Goal: Transaction & Acquisition: Purchase product/service

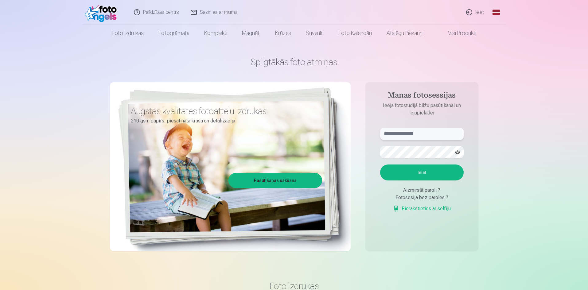
click at [424, 130] on input "text" at bounding box center [422, 134] width 84 height 12
type input "**********"
click at [434, 171] on button "Ieiet" at bounding box center [422, 173] width 84 height 16
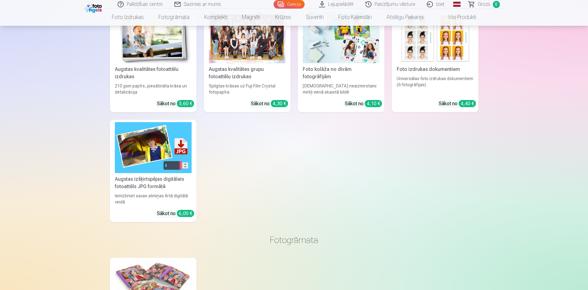
scroll to position [2796, 0]
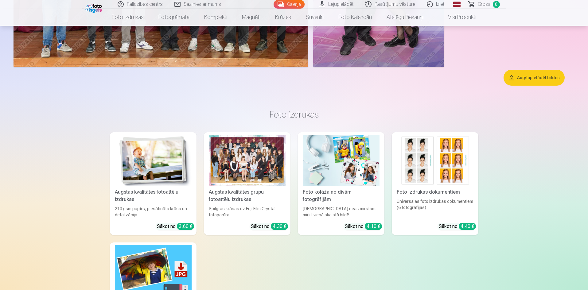
click at [544, 79] on button "Augšupielādēt bildes" at bounding box center [534, 78] width 61 height 16
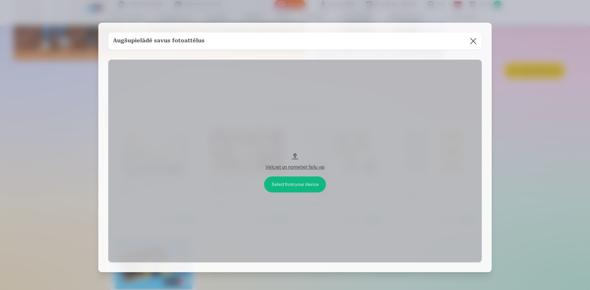
click at [294, 155] on button "Velciet un nometiet failu vai" at bounding box center [295, 161] width 374 height 203
click at [291, 184] on button "Velciet un nometiet failu vai" at bounding box center [295, 161] width 374 height 203
click at [294, 166] on div "Velciet un nometiet failu vai" at bounding box center [294, 167] width 361 height 7
click at [295, 157] on button "Velciet un nometiet failu vai" at bounding box center [295, 161] width 374 height 203
click at [471, 41] on button at bounding box center [473, 41] width 17 height 17
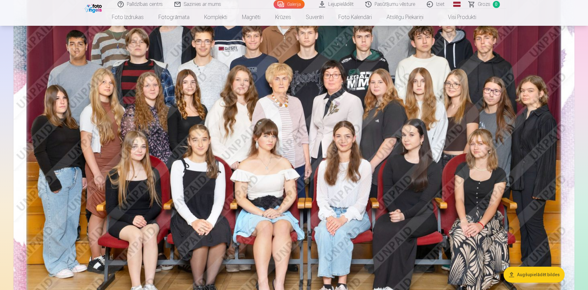
scroll to position [99, 0]
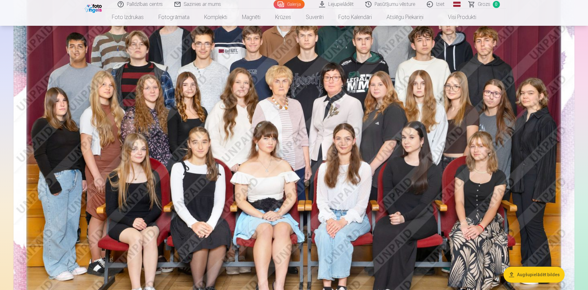
click at [338, 135] on img at bounding box center [294, 155] width 561 height 374
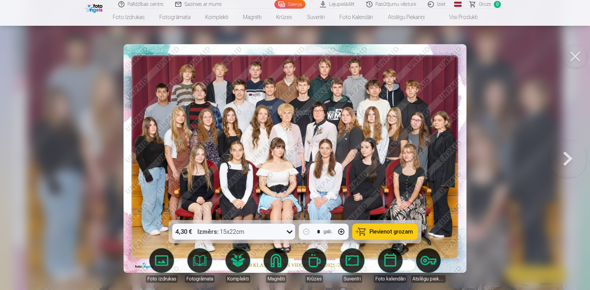
click at [364, 112] on img at bounding box center [295, 158] width 343 height 229
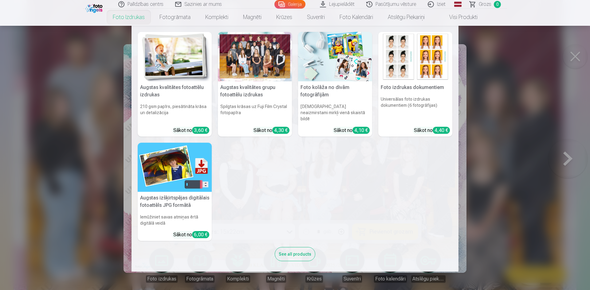
click at [73, 118] on nav "Augstas kvalitātes fotoattēlu izdrukas 210 gsm papīrs, piesātināta krāsa un det…" at bounding box center [295, 149] width 590 height 246
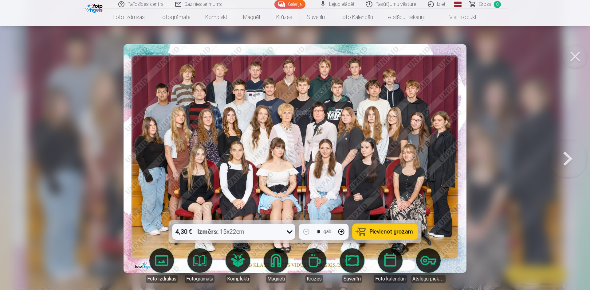
click at [575, 53] on button at bounding box center [575, 56] width 25 height 25
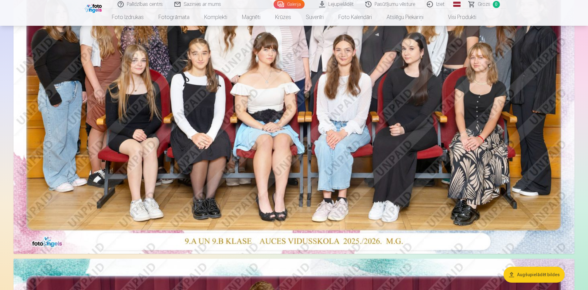
scroll to position [284, 0]
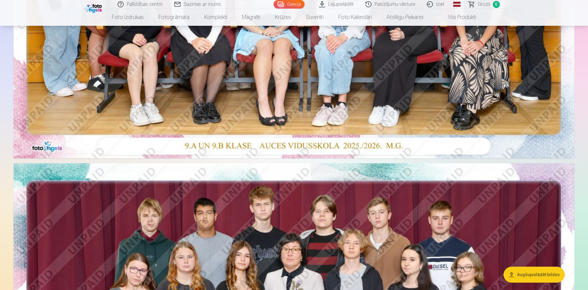
click at [520, 274] on button "Augšupielādēt bildes" at bounding box center [534, 275] width 61 height 16
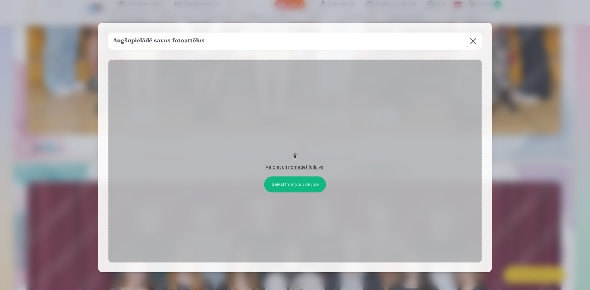
click at [167, 42] on h5 "Augšupielādē savus fotoattēlus" at bounding box center [159, 41] width 92 height 9
click at [295, 155] on button "Velciet un nometiet failu vai" at bounding box center [295, 161] width 374 height 203
click at [473, 43] on button at bounding box center [473, 41] width 17 height 17
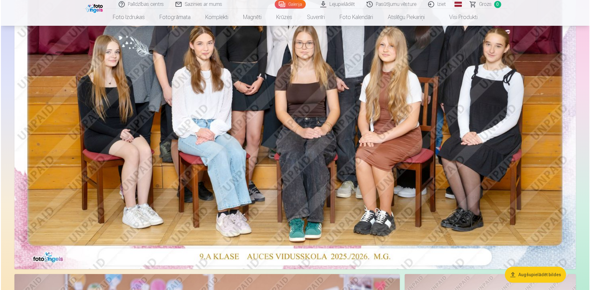
scroll to position [499, 0]
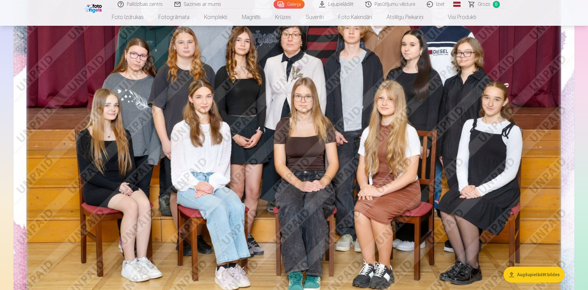
click at [353, 117] on img at bounding box center [294, 135] width 561 height 374
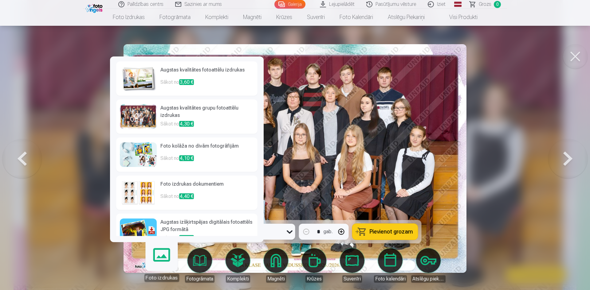
click at [179, 114] on h6 "Augstas kvalitātes grupu fotoattēlu izdrukas" at bounding box center [206, 112] width 93 height 16
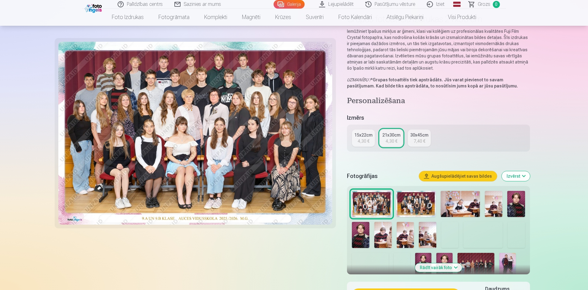
scroll to position [61, 0]
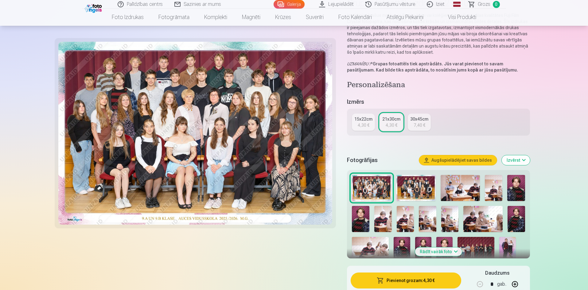
click at [358, 123] on div "4,30 €" at bounding box center [364, 125] width 12 height 6
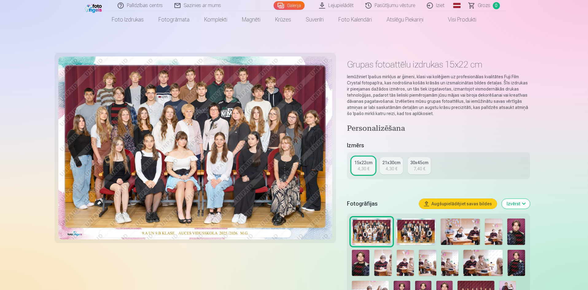
scroll to position [92, 0]
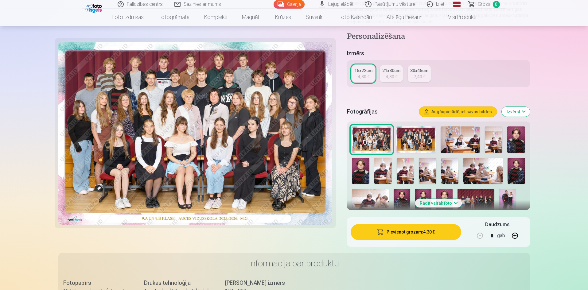
click at [415, 135] on img at bounding box center [416, 140] width 39 height 26
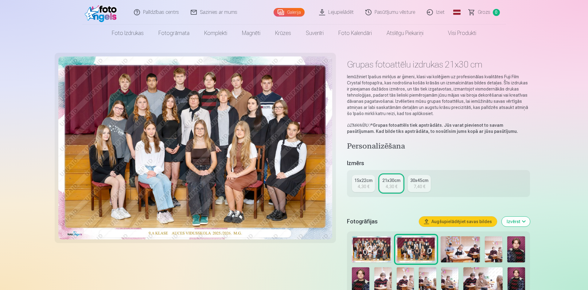
click at [365, 189] on div "4,30 €" at bounding box center [364, 187] width 12 height 6
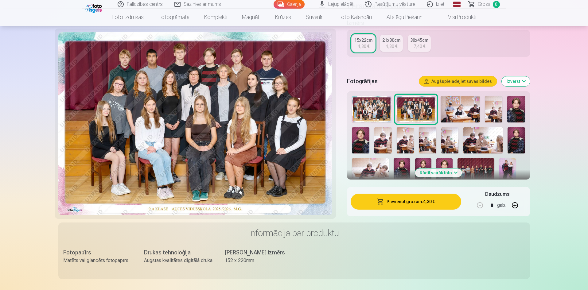
scroll to position [123, 0]
click at [472, 79] on button "Augšupielādējiet savas bildes" at bounding box center [458, 81] width 78 height 10
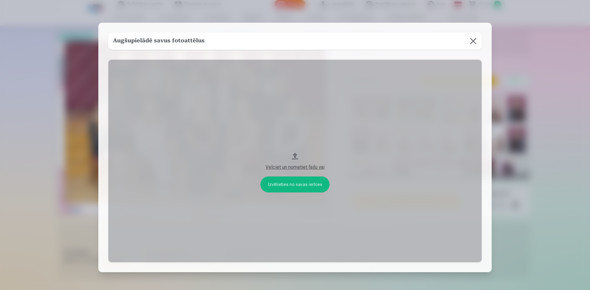
click at [471, 42] on button at bounding box center [473, 41] width 17 height 17
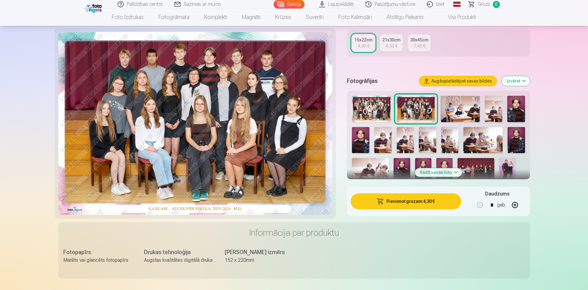
click at [472, 82] on button "Augšupielādējiet savas bildes" at bounding box center [458, 81] width 78 height 10
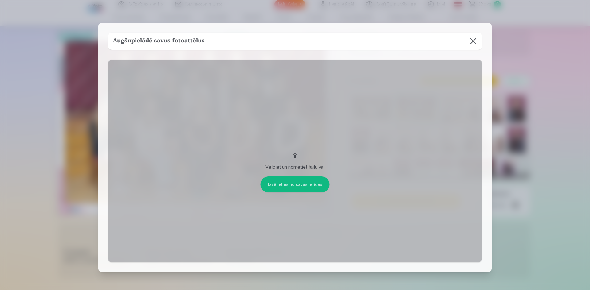
click at [469, 40] on button at bounding box center [473, 41] width 17 height 17
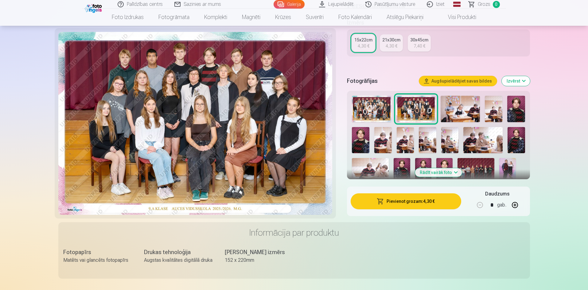
click at [412, 110] on img at bounding box center [416, 109] width 39 height 26
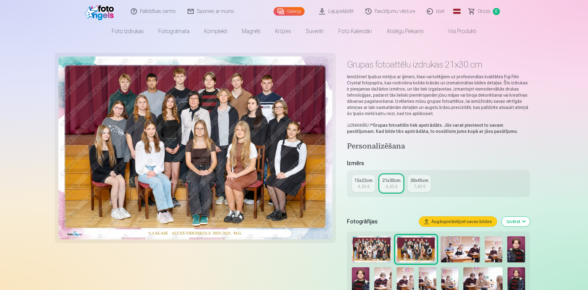
scroll to position [31, 0]
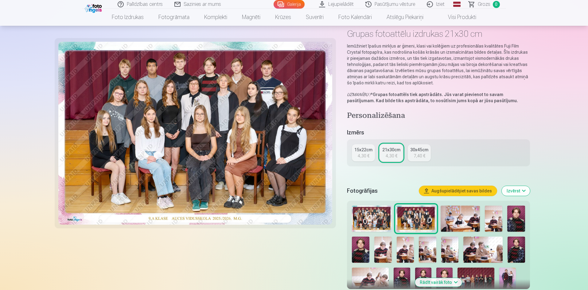
click at [442, 191] on button "Augšupielādējiet savas bildes" at bounding box center [458, 191] width 78 height 10
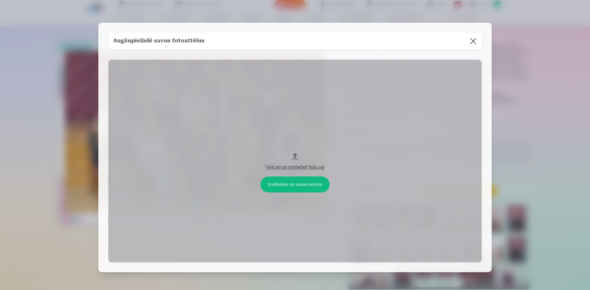
click at [282, 167] on div "Velciet un nometiet failu vai" at bounding box center [294, 167] width 361 height 7
click at [471, 41] on button at bounding box center [473, 41] width 17 height 17
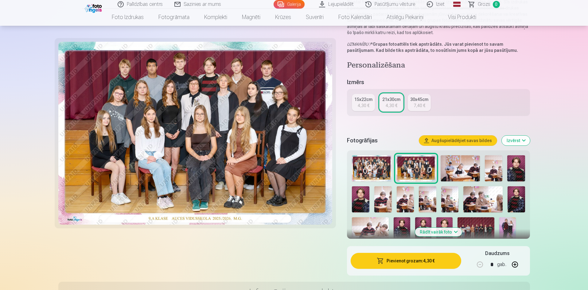
scroll to position [92, 0]
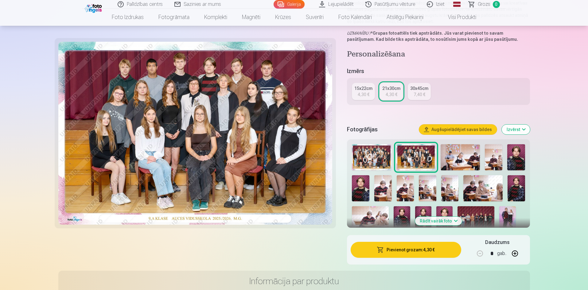
click at [367, 92] on div "4,30 €" at bounding box center [364, 95] width 12 height 6
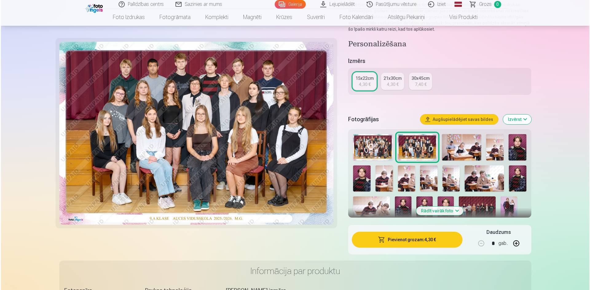
scroll to position [154, 0]
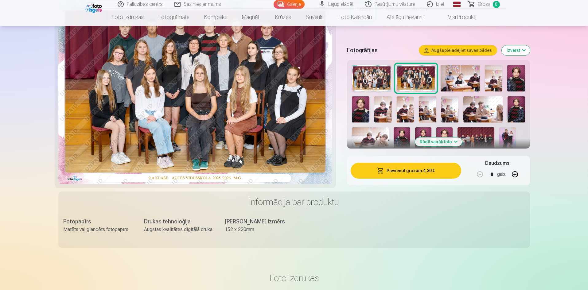
click at [401, 171] on button "Pievienot grozam : 4,30 €" at bounding box center [406, 171] width 110 height 16
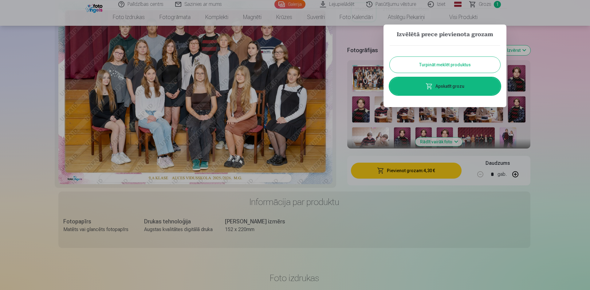
click at [454, 83] on link "Apskatīt grozu" at bounding box center [445, 86] width 111 height 17
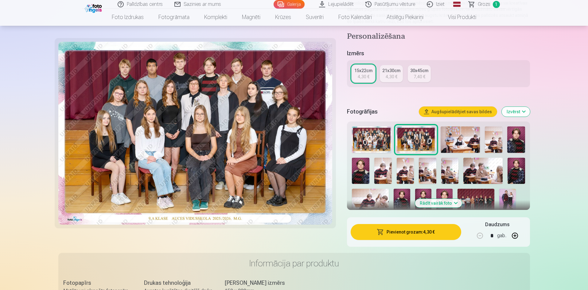
scroll to position [61, 0]
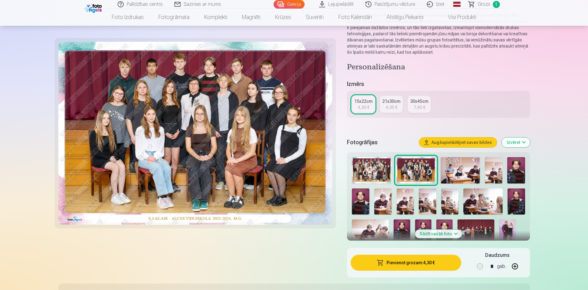
click at [515, 169] on img at bounding box center [517, 170] width 18 height 26
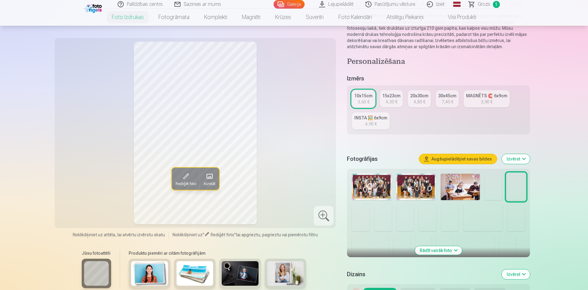
scroll to position [61, 0]
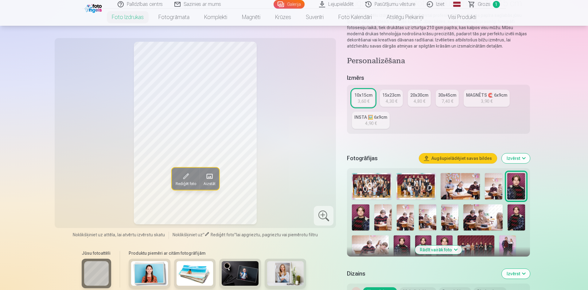
click at [519, 213] on img at bounding box center [517, 218] width 18 height 26
click at [361, 219] on img at bounding box center [361, 218] width 18 height 26
click at [521, 186] on img at bounding box center [517, 186] width 18 height 26
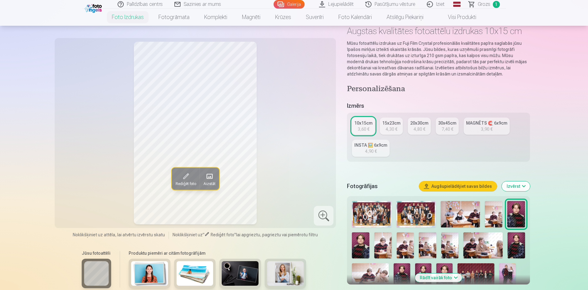
scroll to position [31, 0]
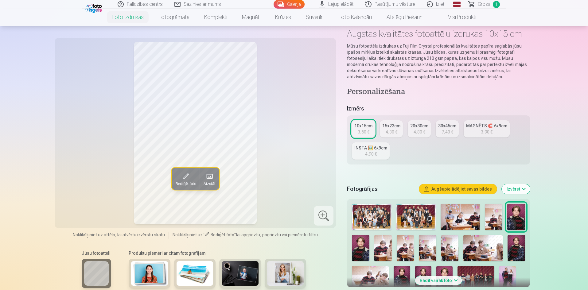
click at [482, 131] on div "3,90 €" at bounding box center [487, 132] width 12 height 6
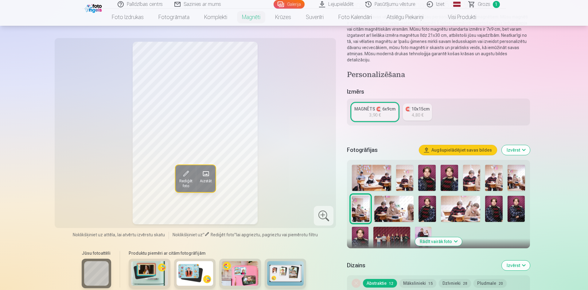
scroll to position [61, 0]
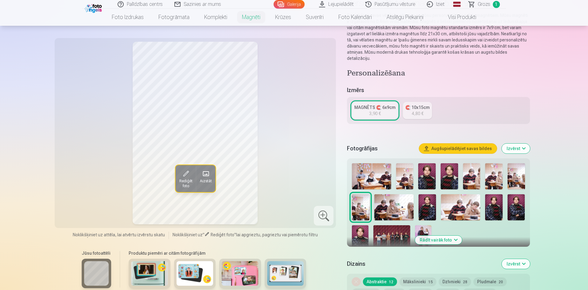
click at [499, 199] on img at bounding box center [494, 207] width 18 height 26
click at [518, 199] on img at bounding box center [517, 207] width 18 height 26
click at [496, 202] on img at bounding box center [494, 207] width 18 height 26
click at [425, 170] on img at bounding box center [427, 176] width 18 height 26
click at [448, 169] on img at bounding box center [450, 176] width 18 height 26
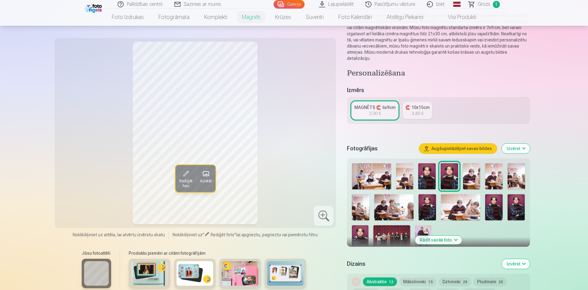
click at [490, 202] on img at bounding box center [494, 207] width 18 height 26
click at [424, 202] on img at bounding box center [428, 207] width 18 height 26
click at [492, 200] on img at bounding box center [494, 207] width 18 height 26
click at [363, 228] on img at bounding box center [360, 237] width 16 height 25
click at [493, 198] on img at bounding box center [494, 207] width 18 height 26
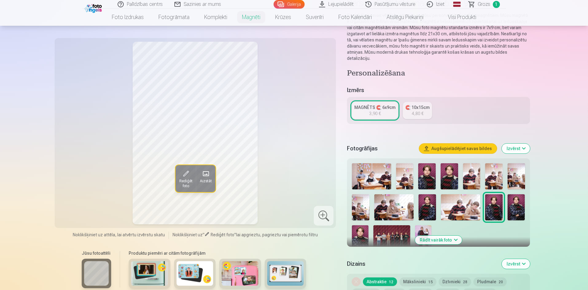
click at [373, 111] on div "3,90 €" at bounding box center [375, 114] width 12 height 6
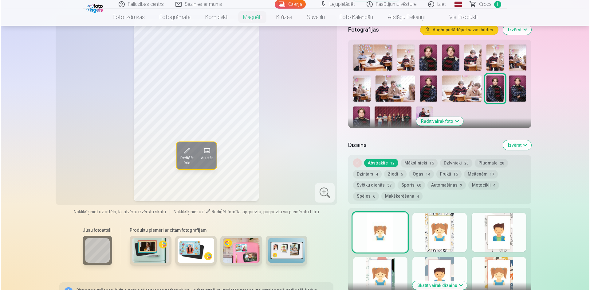
scroll to position [246, 0]
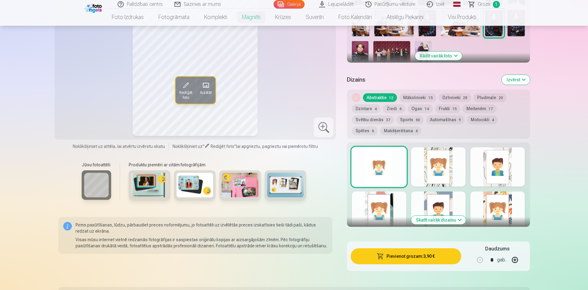
click at [410, 250] on button "Pievienot grozam : 3,90 €" at bounding box center [406, 257] width 110 height 16
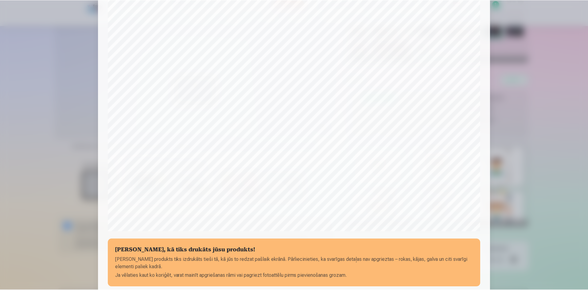
scroll to position [152, 0]
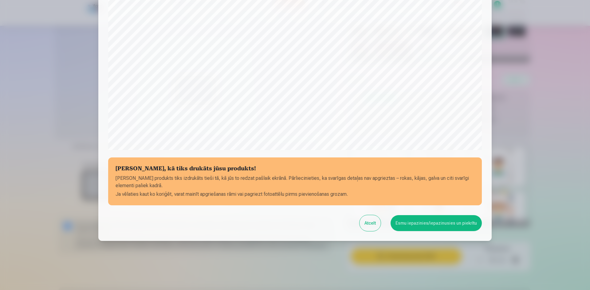
click at [378, 222] on button "Atcelt" at bounding box center [369, 223] width 21 height 16
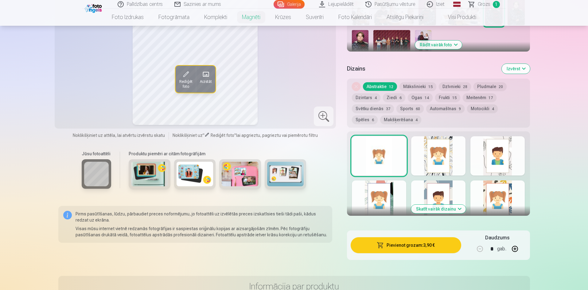
scroll to position [246, 0]
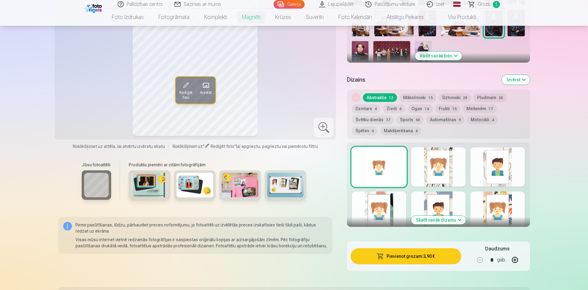
click at [459, 216] on button "Skatīt vairāk dizainu" at bounding box center [438, 220] width 55 height 9
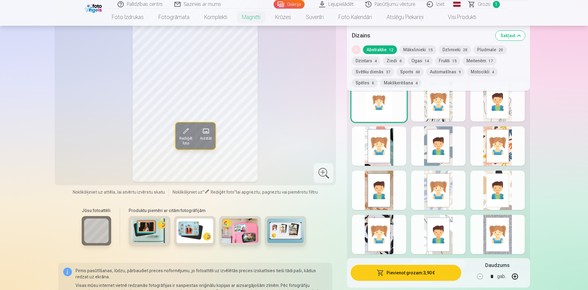
scroll to position [338, 0]
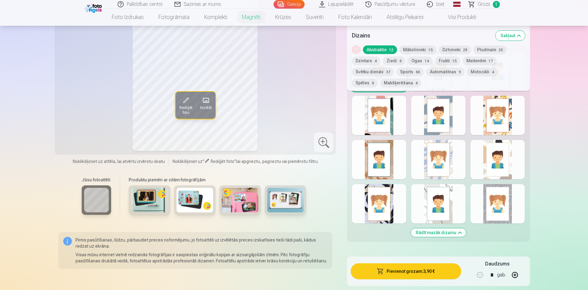
click at [495, 197] on div at bounding box center [498, 203] width 54 height 39
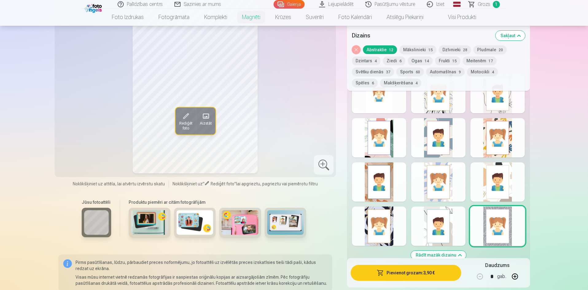
scroll to position [307, 0]
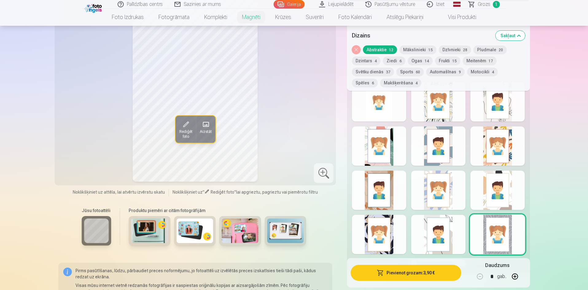
click at [386, 177] on div at bounding box center [379, 190] width 54 height 39
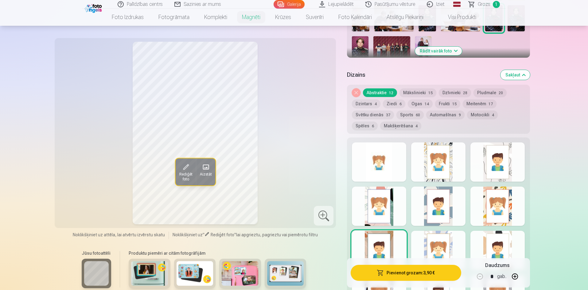
scroll to position [246, 0]
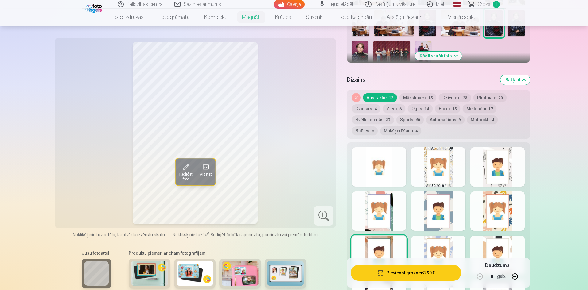
click at [377, 166] on div at bounding box center [379, 166] width 54 height 39
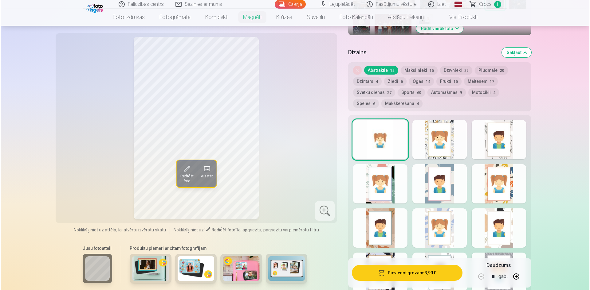
scroll to position [307, 0]
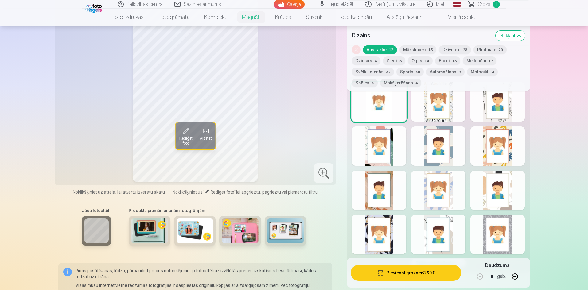
click at [425, 271] on button "Pievienot grozam : 3,90 €" at bounding box center [406, 273] width 110 height 16
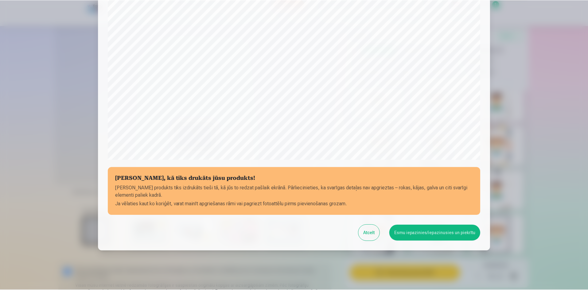
scroll to position [152, 0]
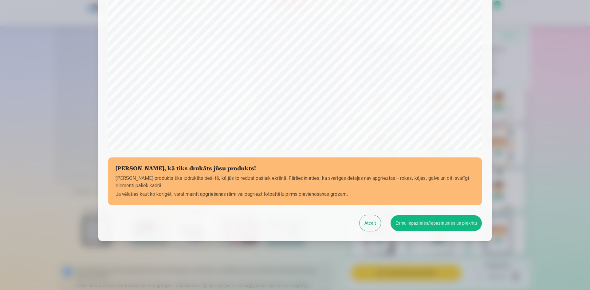
click at [429, 222] on button "Esmu iepazinies/iepazinusies un piekrītu" at bounding box center [435, 223] width 91 height 16
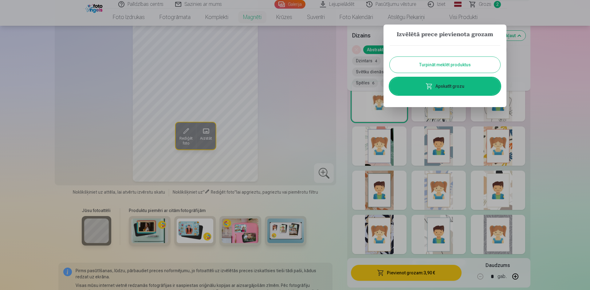
click at [450, 64] on button "Turpināt meklēt produktus" at bounding box center [445, 65] width 111 height 16
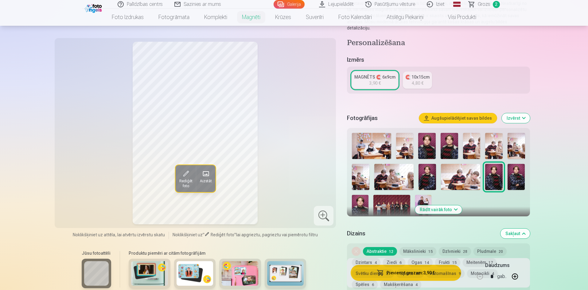
scroll to position [92, 0]
click at [394, 196] on img at bounding box center [392, 207] width 37 height 25
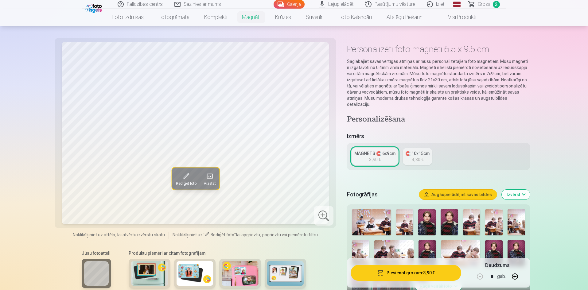
scroll to position [0, 0]
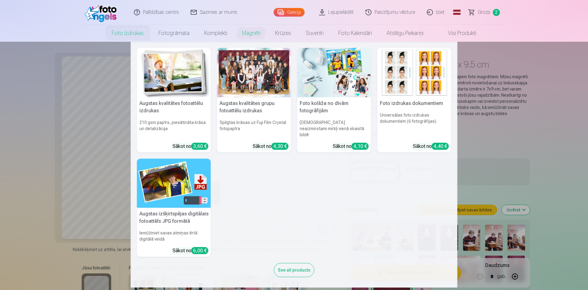
click at [548, 155] on nav "Augstas kvalitātes fotoattēlu izdrukas 210 gsm papīrs, piesātināta krāsa un det…" at bounding box center [294, 165] width 588 height 246
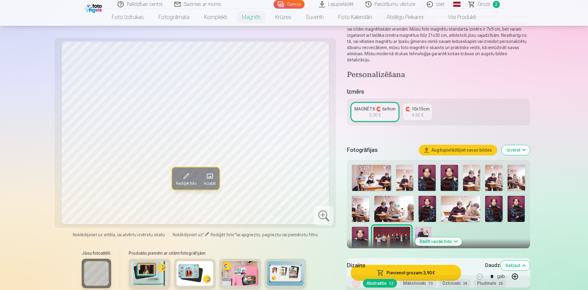
scroll to position [61, 0]
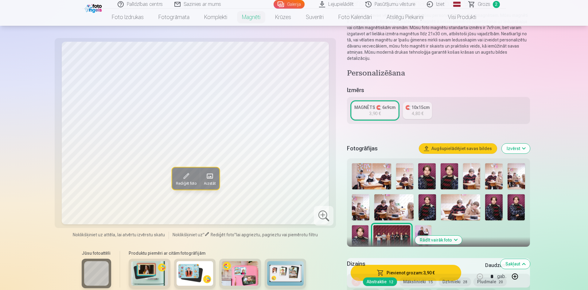
click at [352, 86] on h5 "Izmērs" at bounding box center [438, 90] width 183 height 9
click at [359, 71] on h4 "Personalizēšana" at bounding box center [438, 74] width 183 height 10
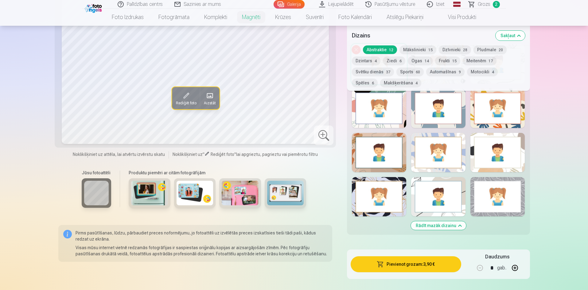
scroll to position [307, 0]
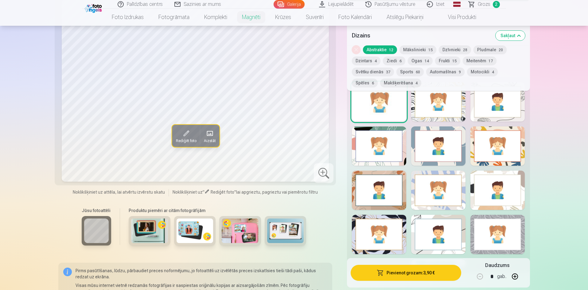
click at [151, 230] on img at bounding box center [149, 231] width 37 height 25
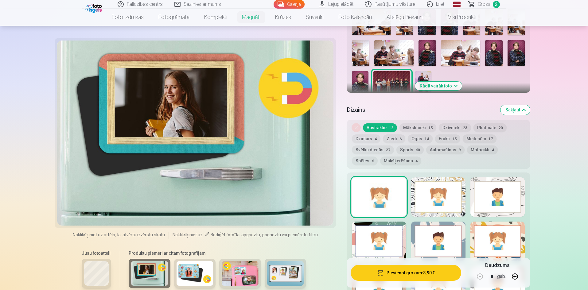
scroll to position [215, 0]
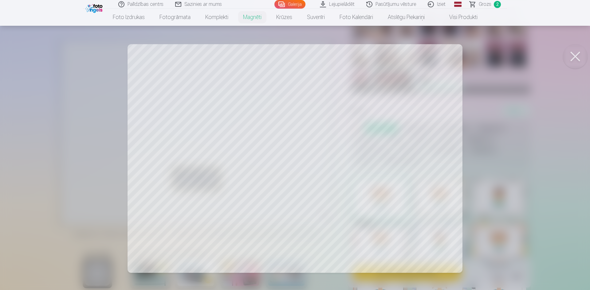
click at [573, 55] on button at bounding box center [575, 56] width 25 height 25
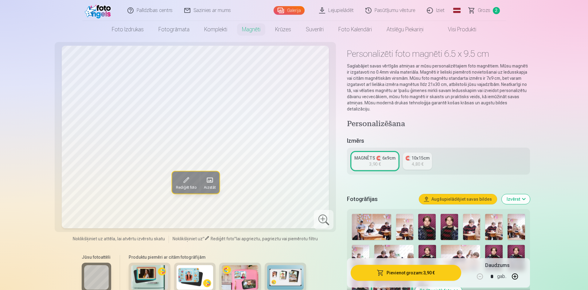
scroll to position [0, 0]
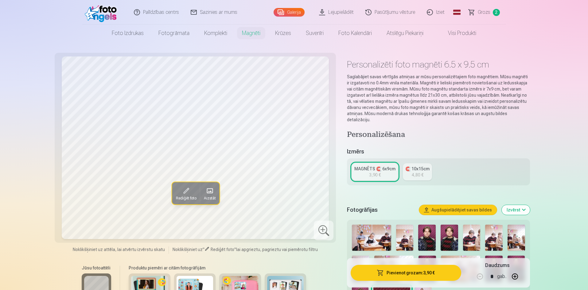
click at [468, 32] on link "Visi produkti" at bounding box center [457, 33] width 53 height 17
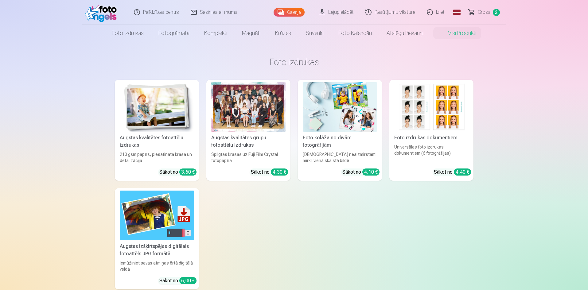
click at [249, 147] on div "Augstas kvalitātes grupu fotoattēlu izdrukas" at bounding box center [248, 141] width 79 height 15
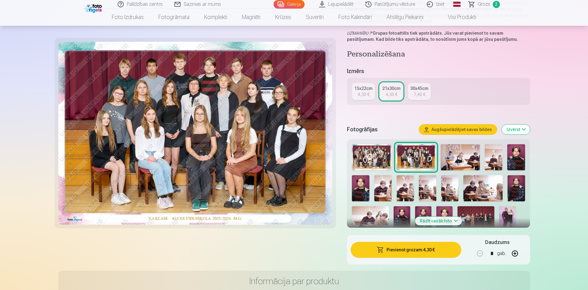
scroll to position [123, 0]
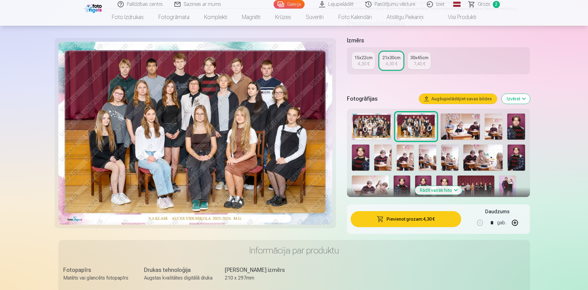
click at [482, 186] on img at bounding box center [476, 188] width 37 height 25
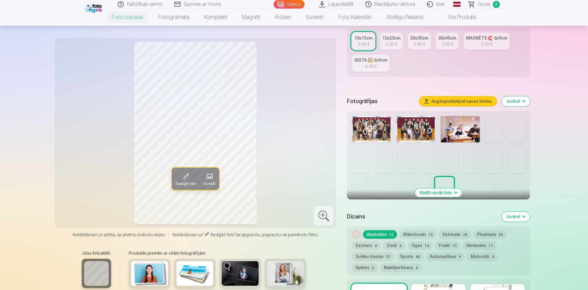
scroll to position [123, 0]
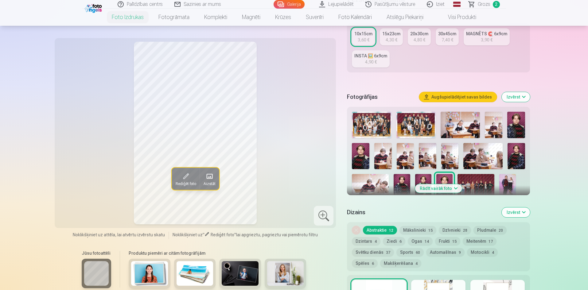
click at [480, 181] on img at bounding box center [476, 186] width 37 height 25
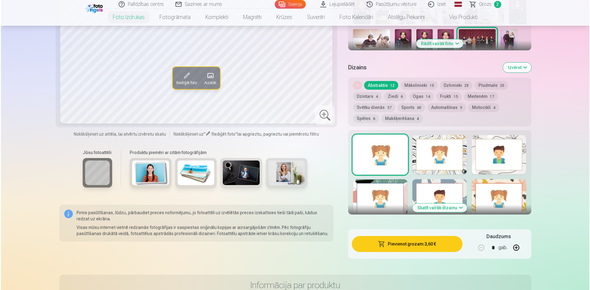
scroll to position [276, 0]
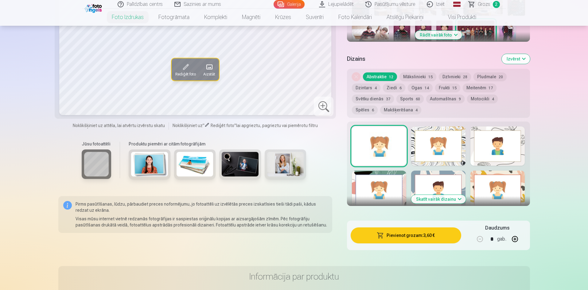
click at [422, 236] on button "Pievienot grozam : 3,60 €" at bounding box center [406, 236] width 110 height 16
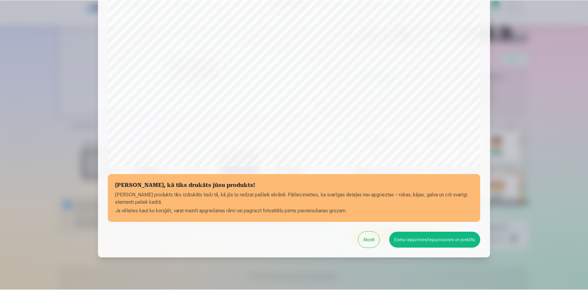
scroll to position [152, 0]
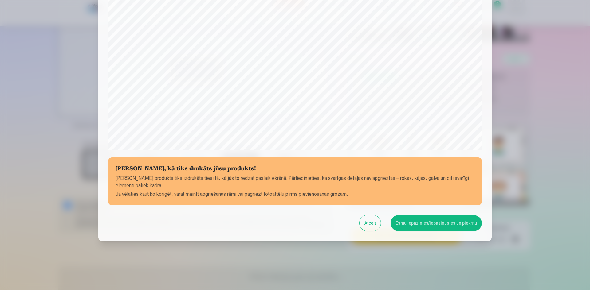
click at [419, 225] on button "Esmu iepazinies/iepazinusies un piekrītu" at bounding box center [435, 223] width 91 height 16
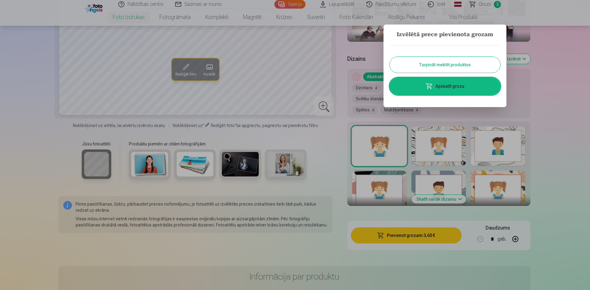
click at [424, 66] on button "Turpināt meklēt produktus" at bounding box center [445, 65] width 111 height 16
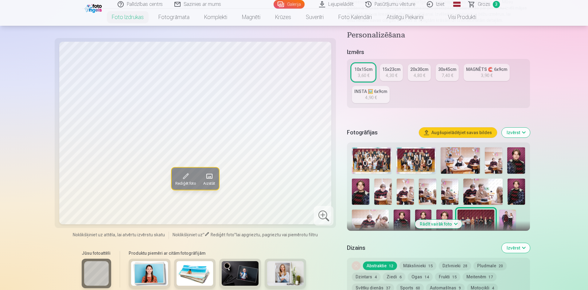
scroll to position [123, 0]
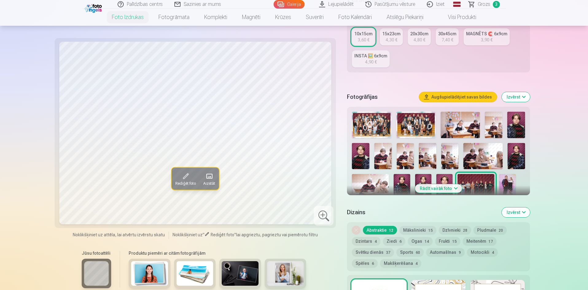
click at [508, 182] on img at bounding box center [508, 186] width 16 height 25
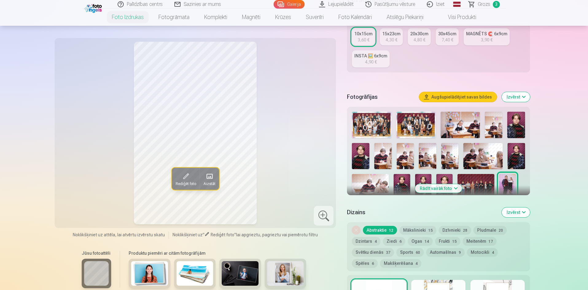
click at [355, 38] on link "10x15cm 3,60 €" at bounding box center [363, 36] width 23 height 17
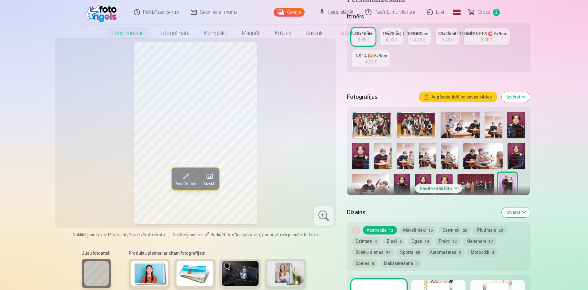
scroll to position [0, 0]
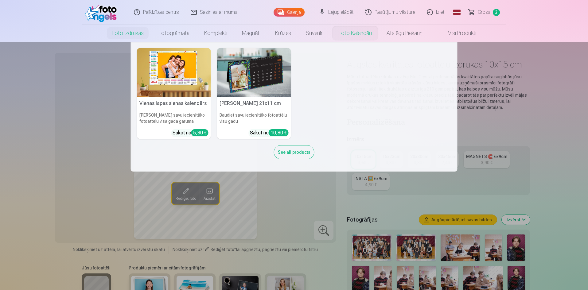
click at [558, 116] on nav "Vienas lapas sienas kalendārs Parādiet savu iecienītāko fotoattēlu visa gada ga…" at bounding box center [294, 107] width 588 height 130
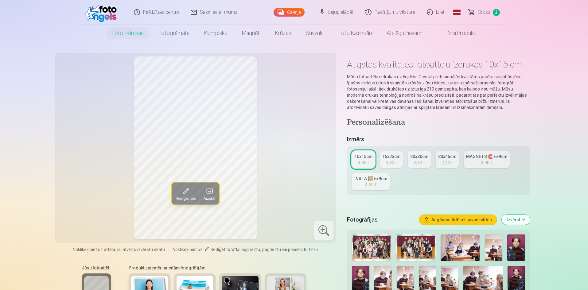
click at [183, 192] on span at bounding box center [186, 191] width 10 height 10
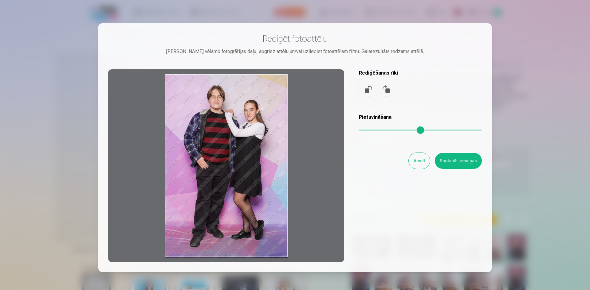
drag, startPoint x: 276, startPoint y: 88, endPoint x: 217, endPoint y: 125, distance: 69.1
click at [217, 125] on div at bounding box center [226, 165] width 236 height 193
drag, startPoint x: 217, startPoint y: 125, endPoint x: 221, endPoint y: 114, distance: 11.8
click at [221, 114] on div at bounding box center [226, 165] width 236 height 193
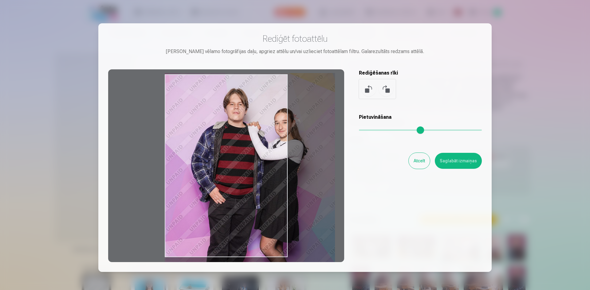
drag, startPoint x: 362, startPoint y: 130, endPoint x: 393, endPoint y: 129, distance: 30.4
click at [393, 130] on input "range" at bounding box center [420, 130] width 123 height 1
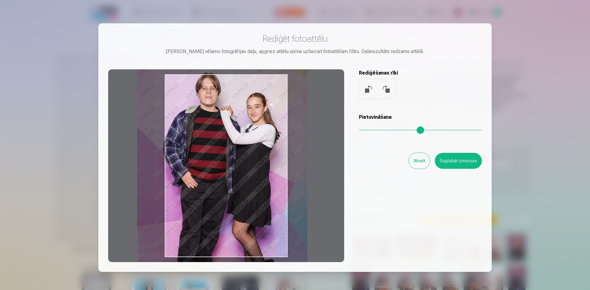
drag, startPoint x: 245, startPoint y: 155, endPoint x: 224, endPoint y: 138, distance: 26.9
click at [224, 138] on div at bounding box center [226, 165] width 236 height 193
type input "****"
click at [421, 163] on button "Atcelt" at bounding box center [419, 161] width 21 height 16
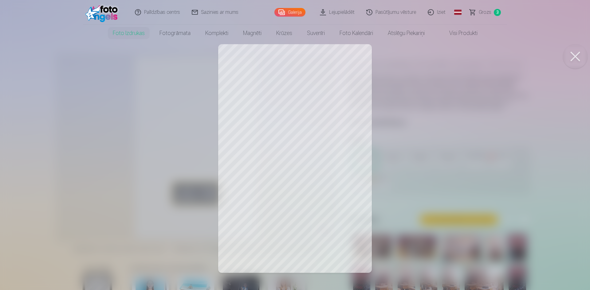
click at [576, 56] on button at bounding box center [575, 56] width 25 height 25
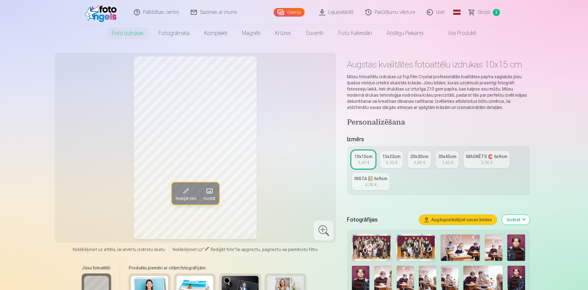
click at [363, 163] on div "3,60 €" at bounding box center [364, 163] width 12 height 6
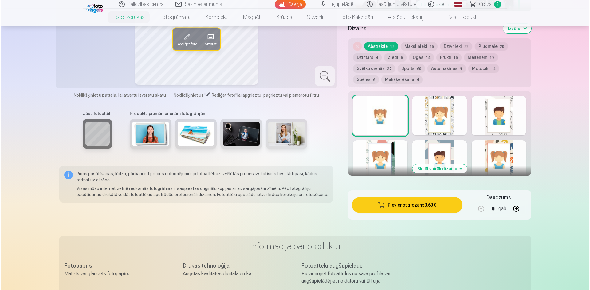
scroll to position [307, 0]
click at [413, 207] on button "Pievienot grozam : 3,60 €" at bounding box center [406, 205] width 110 height 16
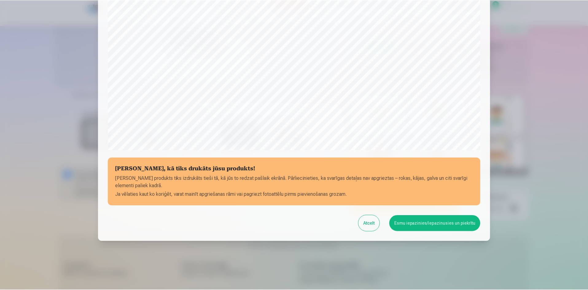
scroll to position [152, 0]
click at [425, 222] on button "Esmu iepazinies/iepazinusies un piekrītu" at bounding box center [435, 223] width 91 height 16
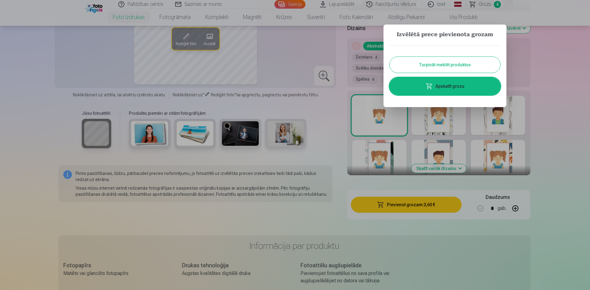
click at [448, 64] on button "Turpināt meklēt produktus" at bounding box center [445, 65] width 111 height 16
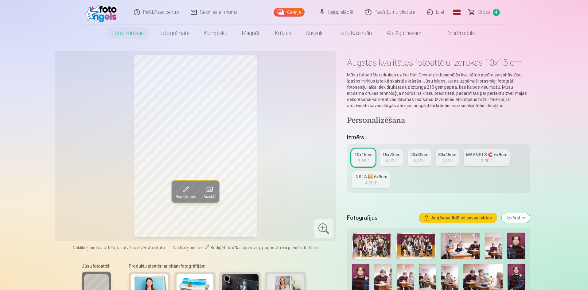
scroll to position [123, 0]
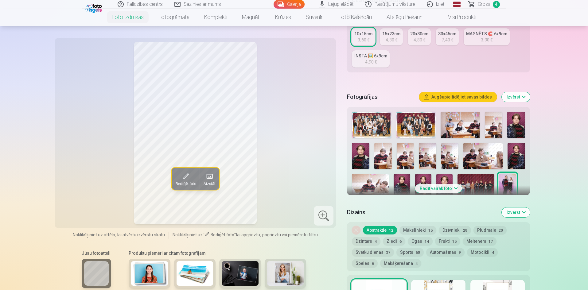
click at [465, 127] on img at bounding box center [460, 125] width 39 height 26
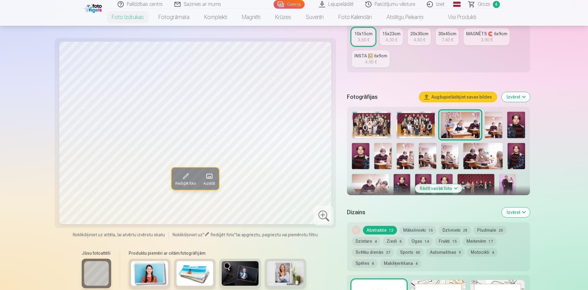
click at [493, 127] on img at bounding box center [494, 125] width 18 height 26
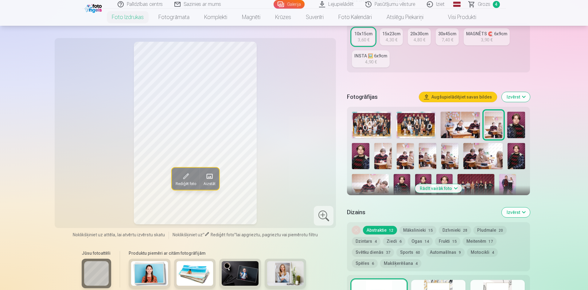
click at [361, 155] on img at bounding box center [361, 156] width 18 height 26
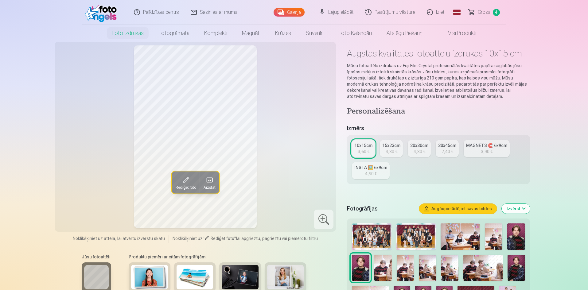
scroll to position [0, 0]
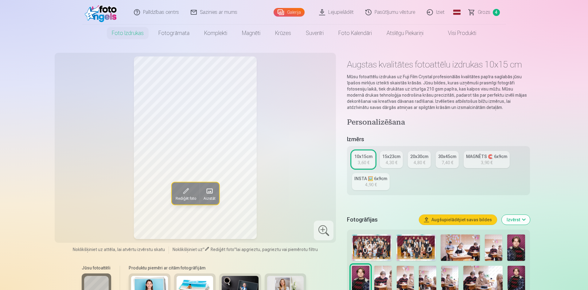
click at [483, 10] on span "Grozs" at bounding box center [484, 12] width 13 height 7
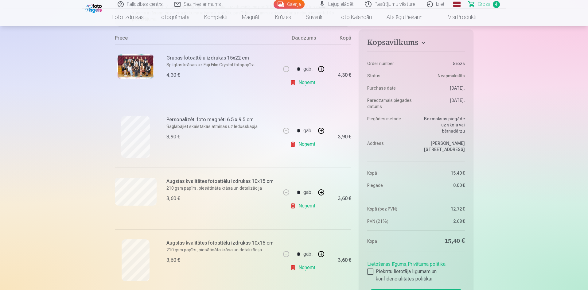
scroll to position [123, 0]
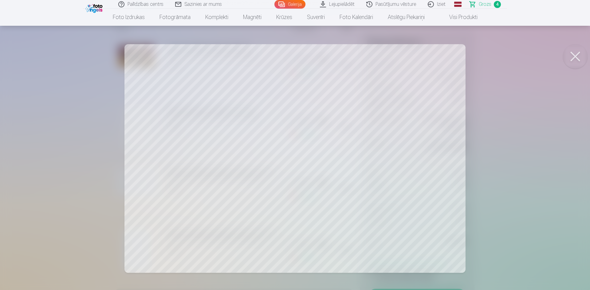
click at [573, 57] on button at bounding box center [575, 56] width 25 height 25
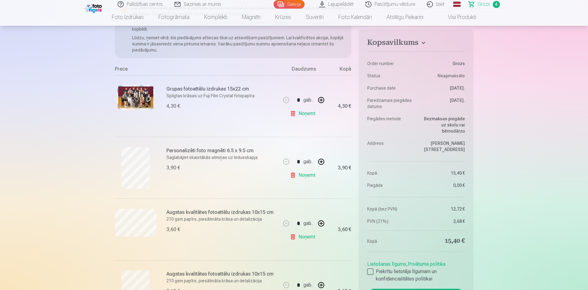
scroll to position [92, 0]
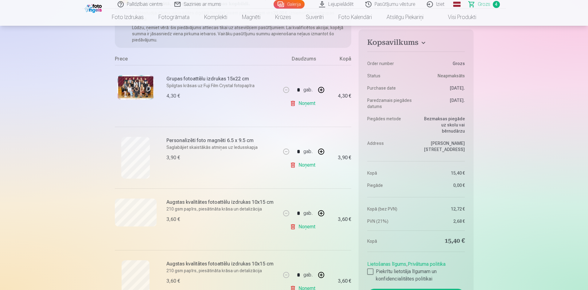
click at [305, 228] on link "Noņemt" at bounding box center [304, 227] width 28 height 12
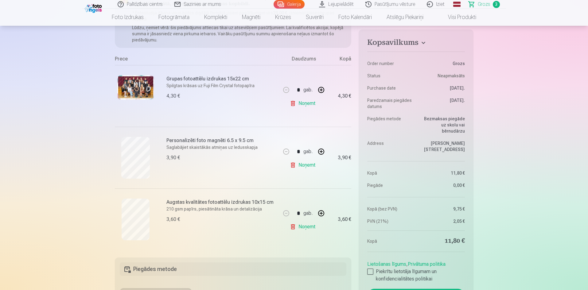
click at [305, 226] on link "Noņemt" at bounding box center [304, 227] width 28 height 12
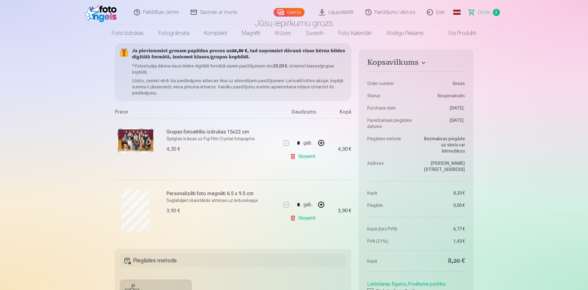
scroll to position [0, 0]
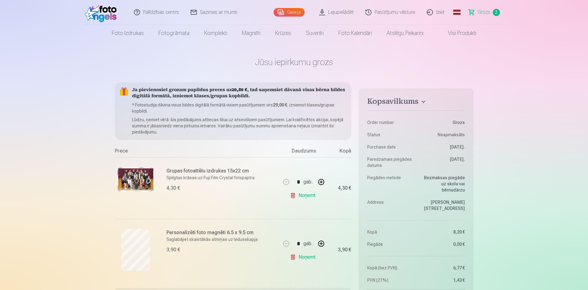
click at [463, 33] on link "Visi produkti" at bounding box center [457, 33] width 53 height 17
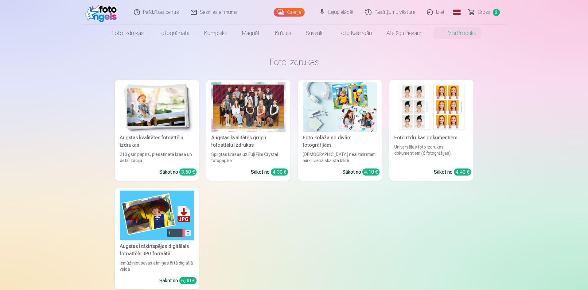
click at [236, 142] on div "Augstas kvalitātes grupu fotoattēlu izdrukas" at bounding box center [248, 141] width 79 height 15
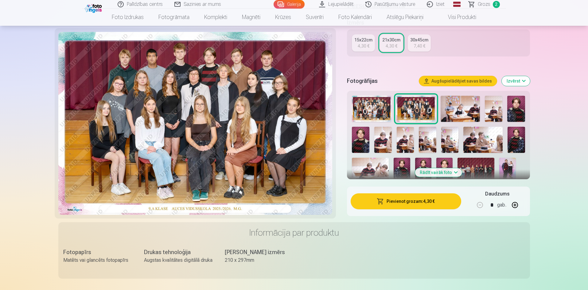
scroll to position [154, 0]
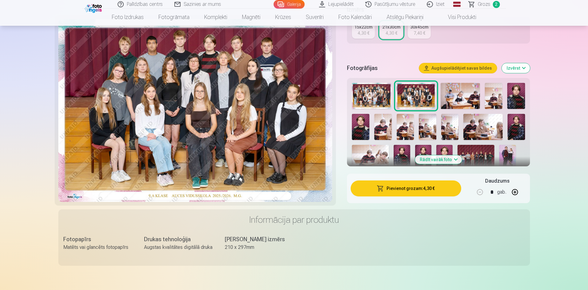
click at [485, 155] on img at bounding box center [476, 157] width 37 height 25
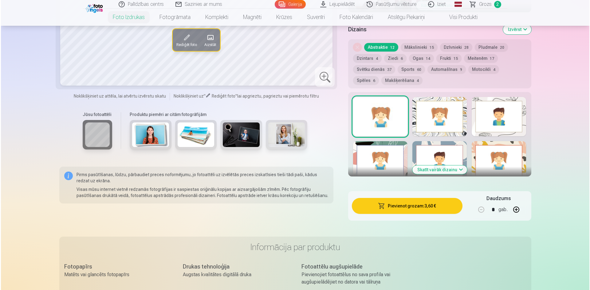
scroll to position [276, 0]
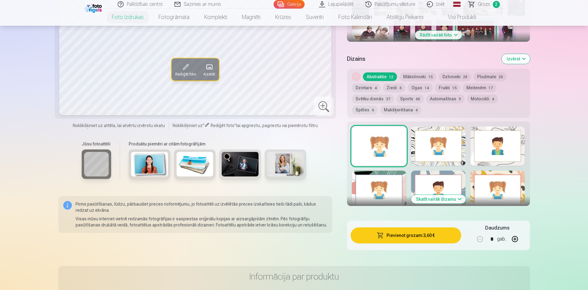
click at [410, 238] on button "Pievienot grozam : 3,60 €" at bounding box center [406, 236] width 110 height 16
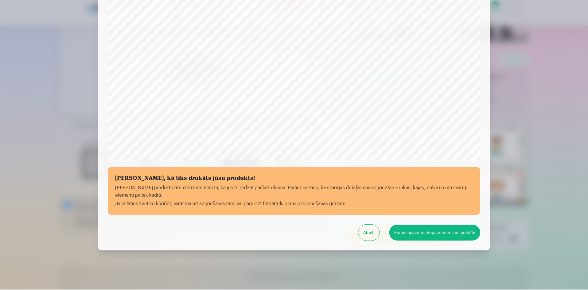
scroll to position [152, 0]
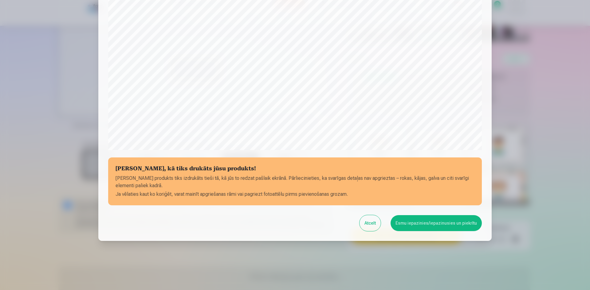
click at [421, 225] on button "Esmu iepazinies/iepazinusies un piekrītu" at bounding box center [435, 223] width 91 height 16
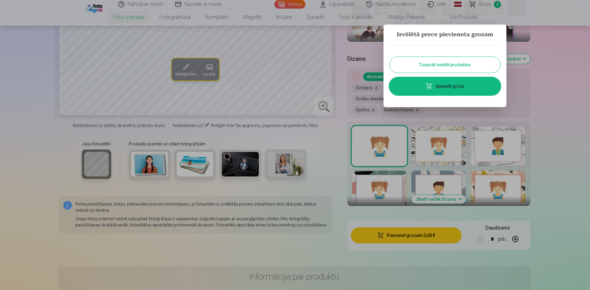
click at [444, 67] on button "Turpināt meklēt produktus" at bounding box center [445, 65] width 111 height 16
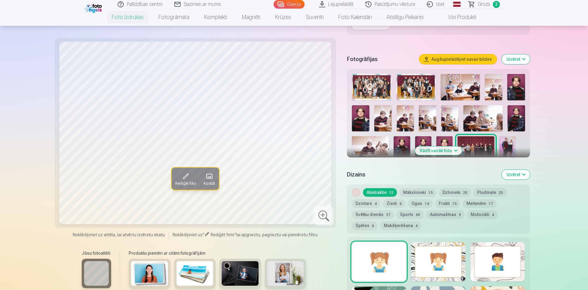
scroll to position [154, 0]
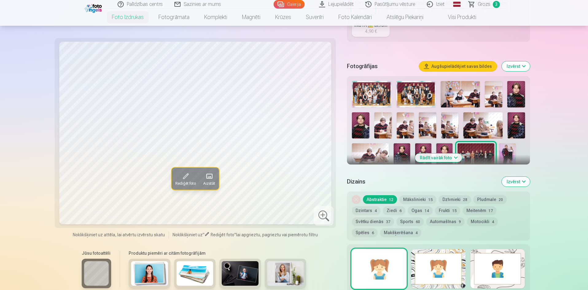
click at [511, 150] on img at bounding box center [508, 155] width 16 height 25
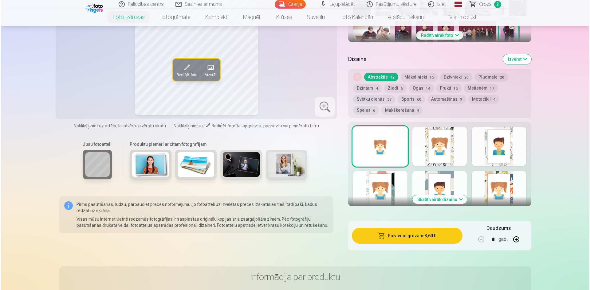
scroll to position [276, 0]
click at [414, 237] on button "Pievienot grozam : 3,60 €" at bounding box center [406, 236] width 110 height 16
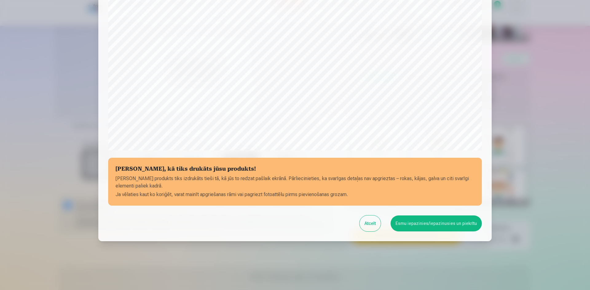
scroll to position [152, 0]
click at [427, 221] on button "Esmu iepazinies/iepazinusies un piekrītu" at bounding box center [435, 223] width 91 height 16
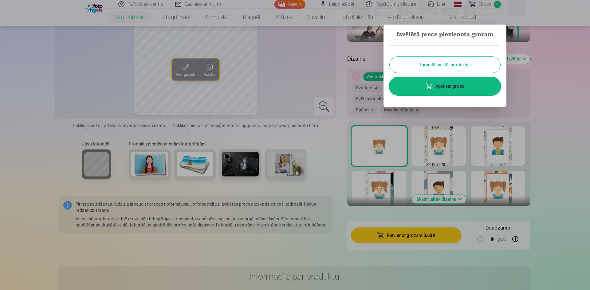
click at [446, 84] on link "Apskatīt grozu" at bounding box center [445, 86] width 111 height 17
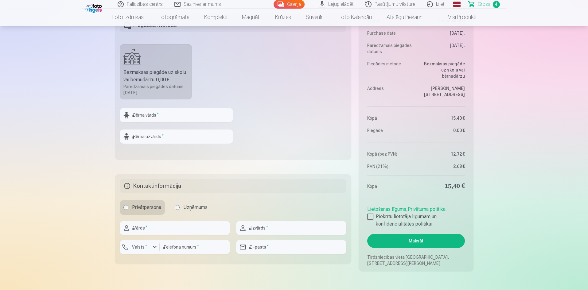
scroll to position [399, 0]
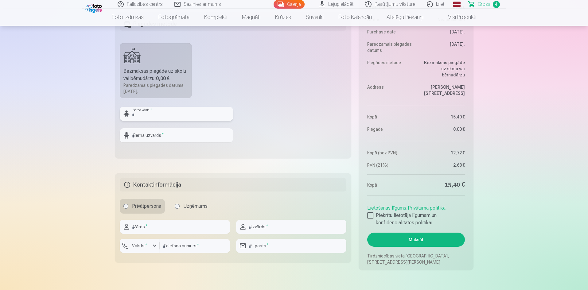
click at [150, 114] on input "text" at bounding box center [176, 114] width 113 height 14
type input "*******"
click at [163, 135] on input "text" at bounding box center [176, 135] width 113 height 14
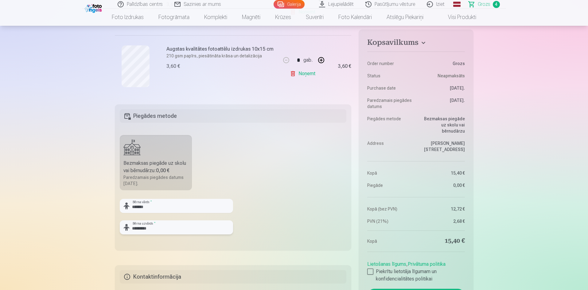
scroll to position [430, 0]
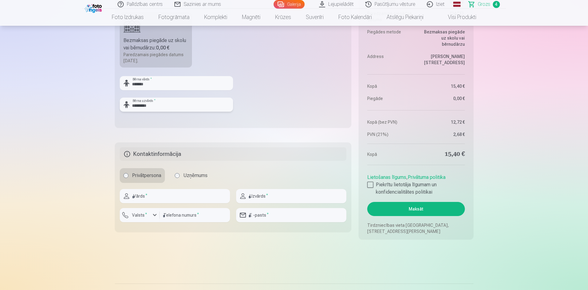
type input "*********"
click at [153, 197] on input "text" at bounding box center [175, 196] width 110 height 14
type input "****"
type input "*****"
type input "********"
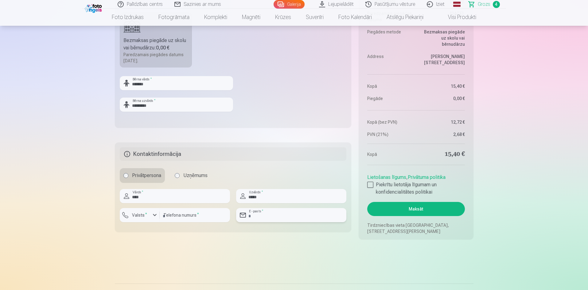
click at [271, 219] on input "email" at bounding box center [291, 215] width 110 height 14
type input "**********"
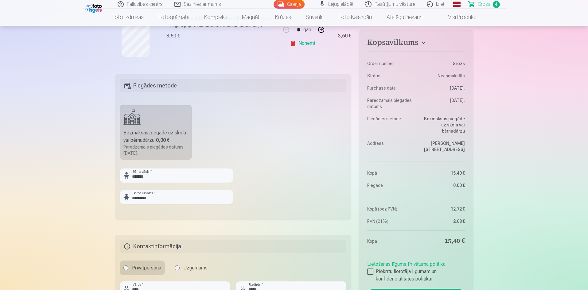
scroll to position [338, 0]
click at [372, 269] on div at bounding box center [370, 272] width 6 height 6
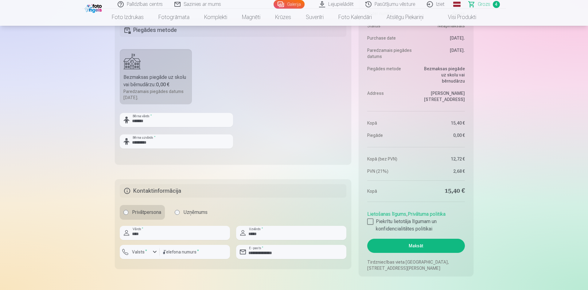
scroll to position [399, 0]
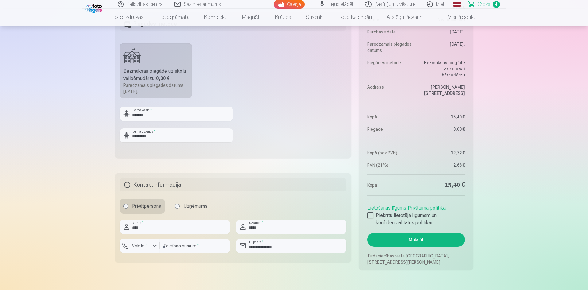
click at [411, 240] on button "Maksāt" at bounding box center [415, 240] width 97 height 14
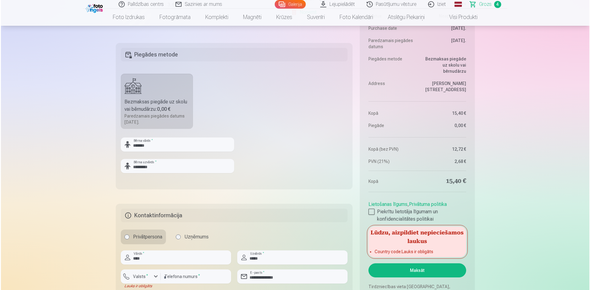
scroll to position [430, 0]
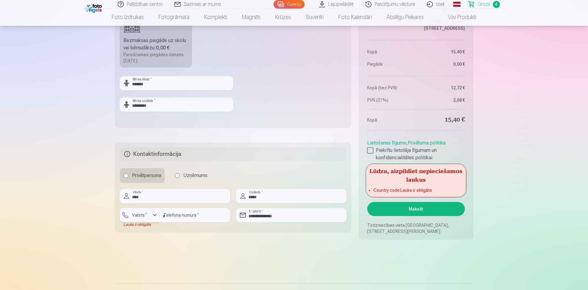
click at [154, 216] on div "button" at bounding box center [154, 215] width 7 height 7
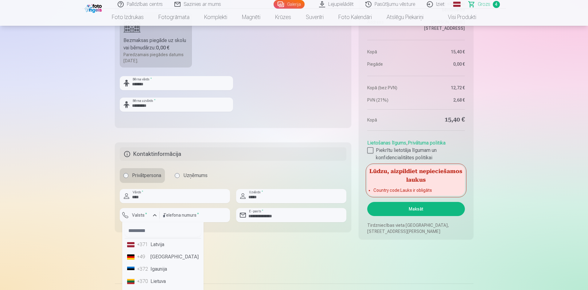
click at [160, 245] on li "+371 Latvija" at bounding box center [163, 245] width 76 height 12
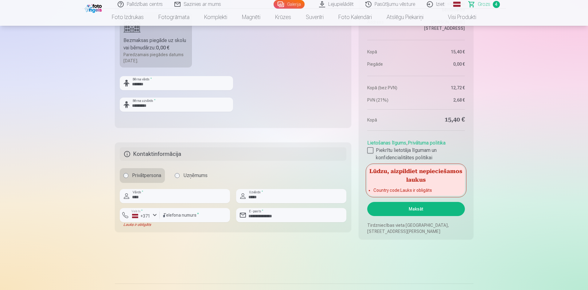
click at [425, 210] on button "Maksāt" at bounding box center [415, 209] width 97 height 14
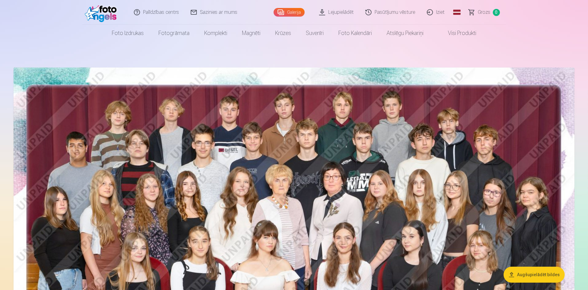
click at [337, 13] on link "Lejupielādēt" at bounding box center [337, 12] width 46 height 25
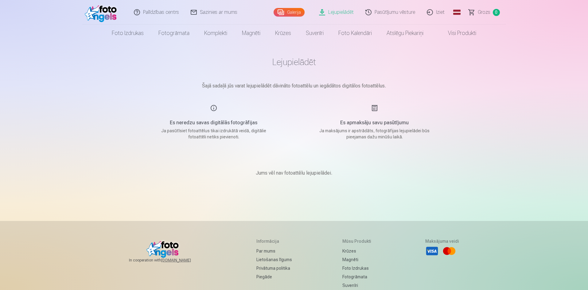
click at [443, 11] on link "Iziet" at bounding box center [435, 12] width 29 height 25
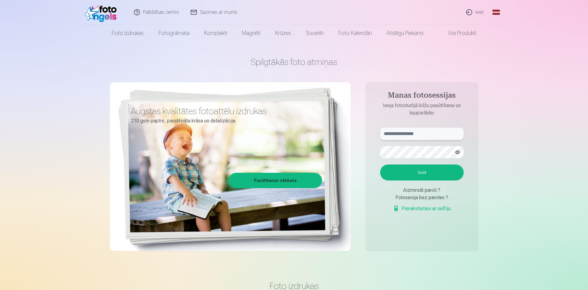
click at [401, 133] on input "text" at bounding box center [422, 134] width 84 height 12
type input "**********"
click at [425, 172] on button "Ieiet" at bounding box center [422, 173] width 84 height 16
